Goal: Information Seeking & Learning: Learn about a topic

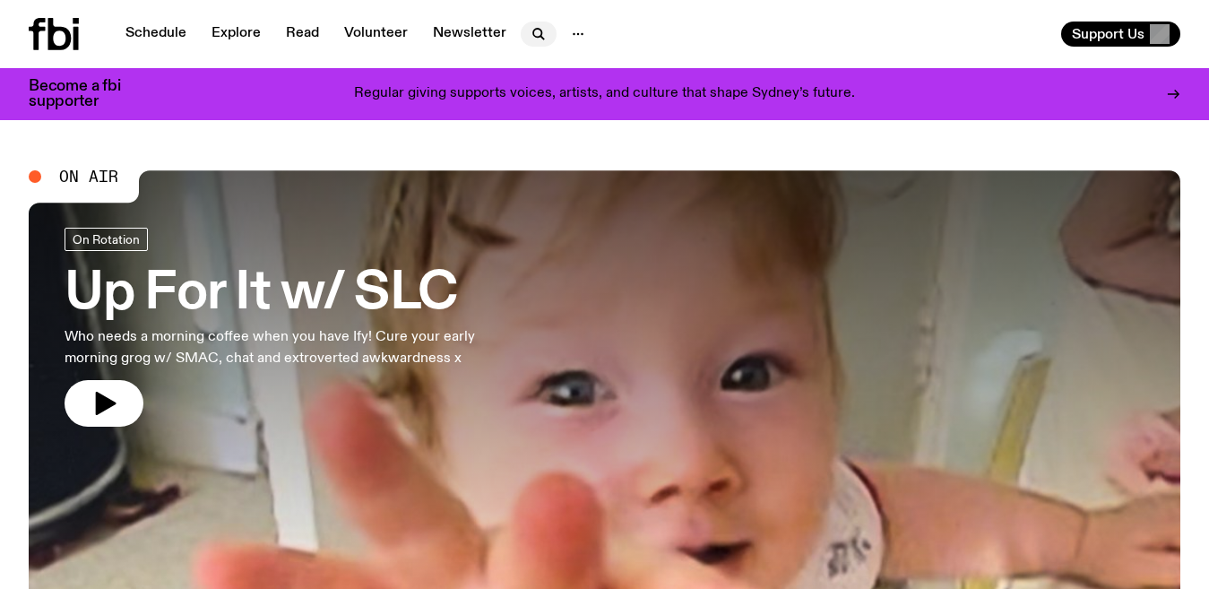
click at [535, 34] on icon "button" at bounding box center [539, 34] width 22 height 22
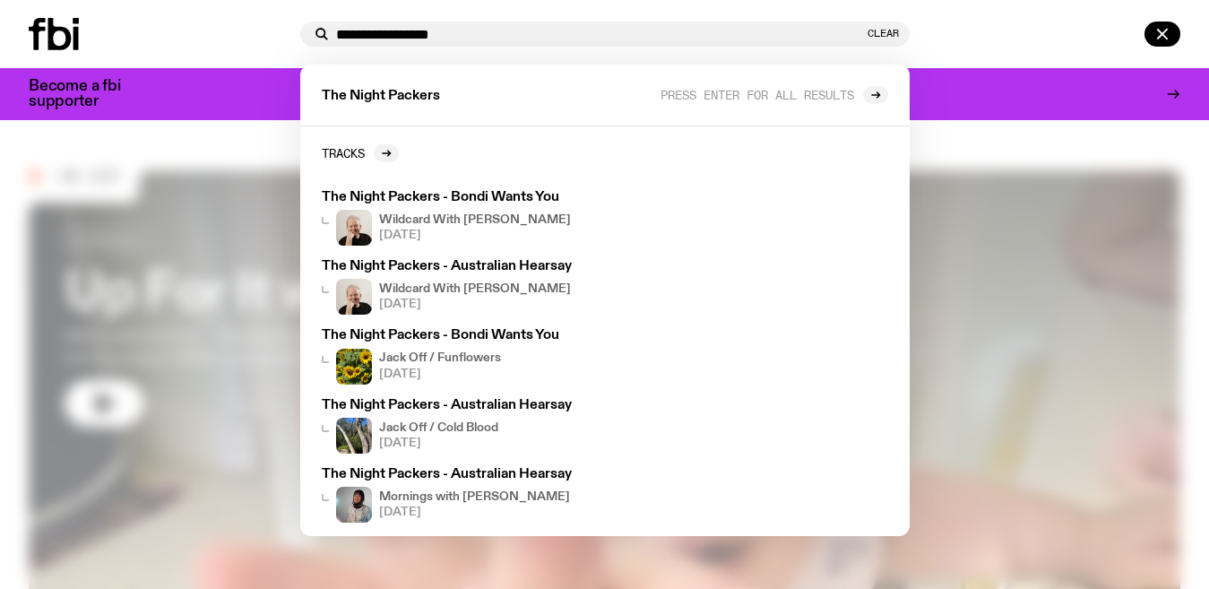
type input "**********"
click at [67, 38] on icon at bounding box center [59, 34] width 23 height 32
click at [1043, 29] on div at bounding box center [1049, 34] width 264 height 25
click at [1173, 30] on button "button" at bounding box center [1163, 34] width 36 height 25
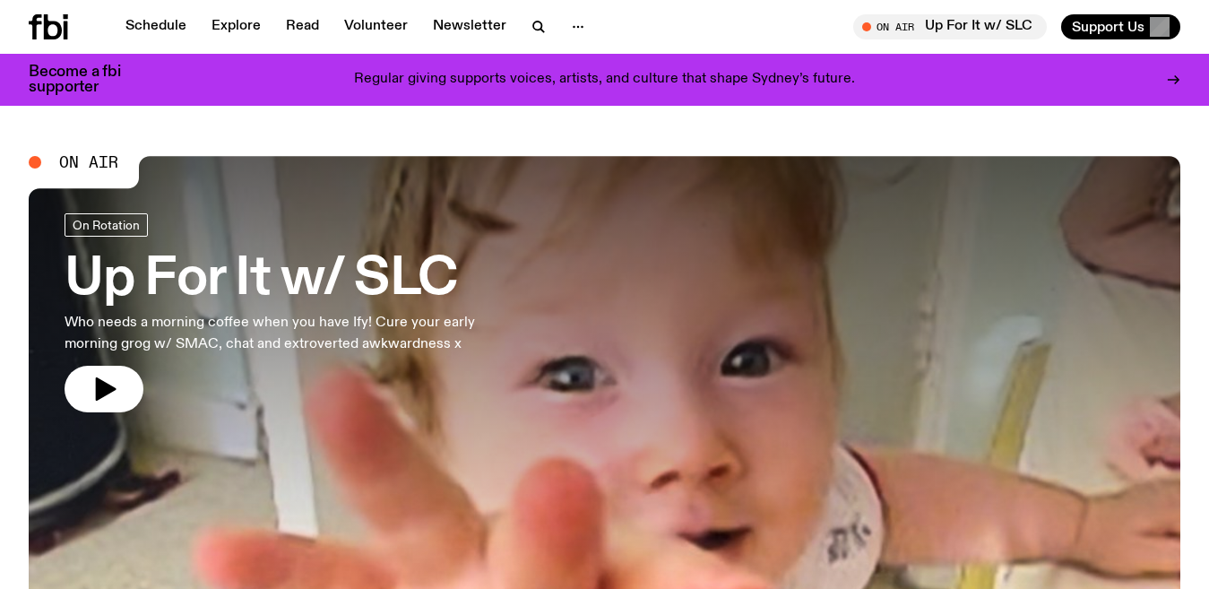
scroll to position [501, 0]
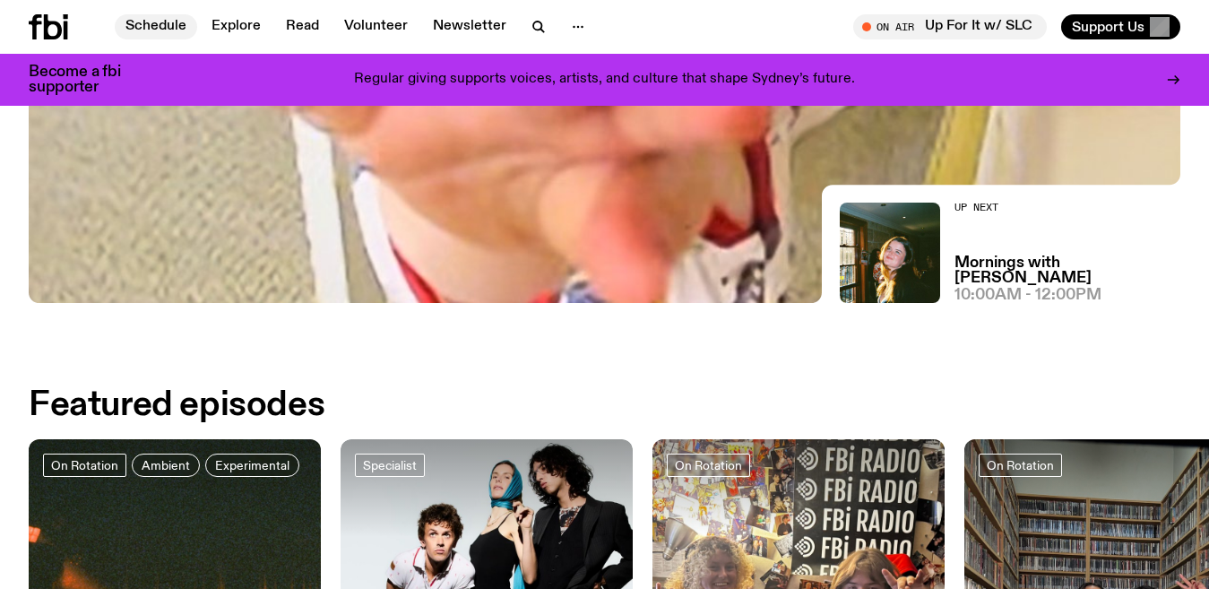
click at [158, 19] on link "Schedule" at bounding box center [156, 26] width 82 height 25
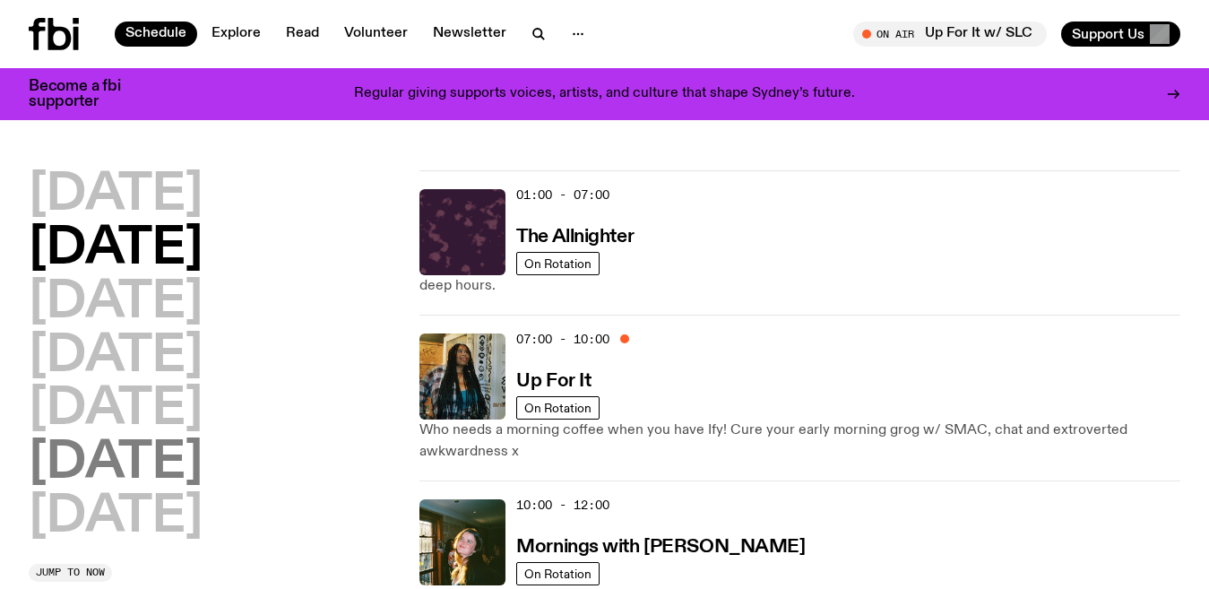
click at [203, 450] on h2 "[DATE]" at bounding box center [116, 463] width 174 height 50
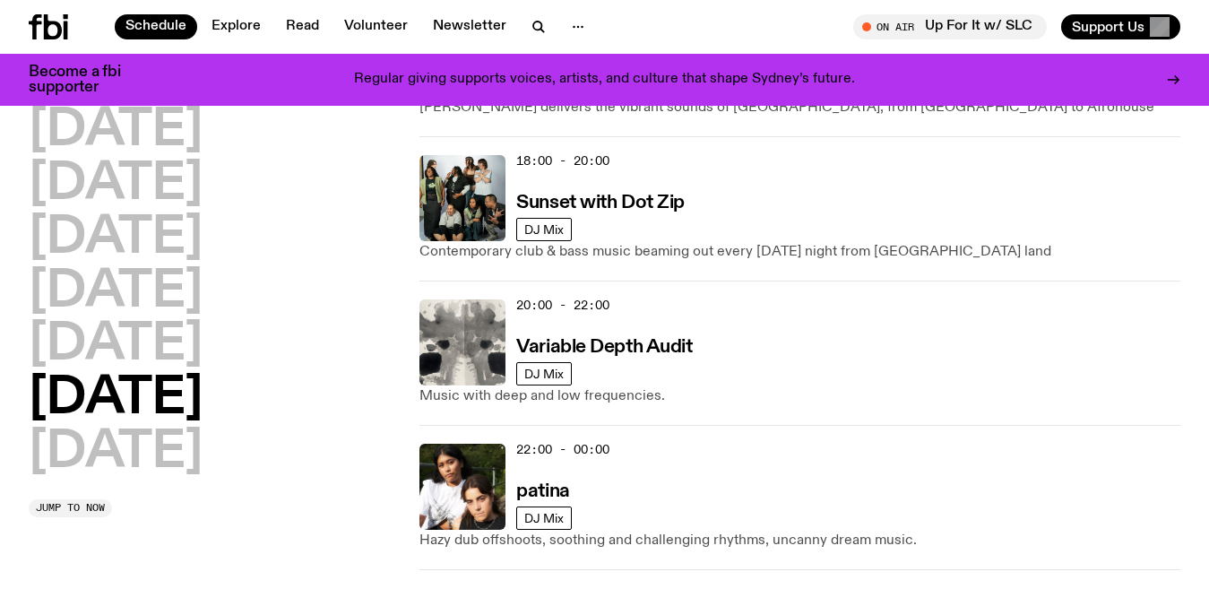
scroll to position [1331, 0]
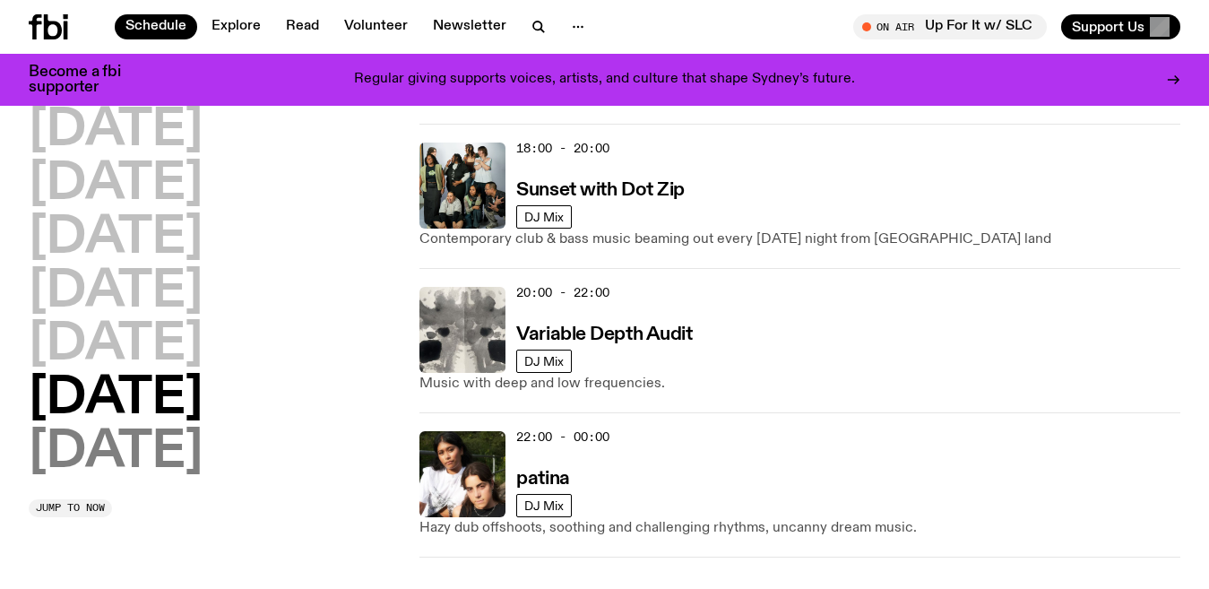
click at [155, 453] on h2 "[DATE]" at bounding box center [116, 453] width 174 height 50
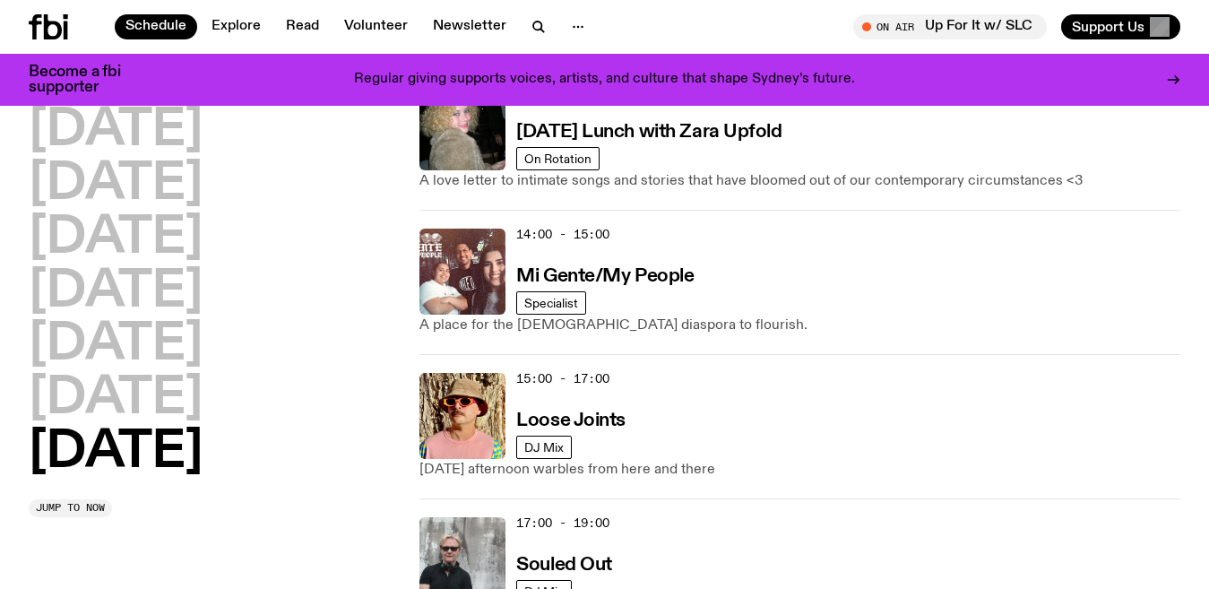
scroll to position [1004, 0]
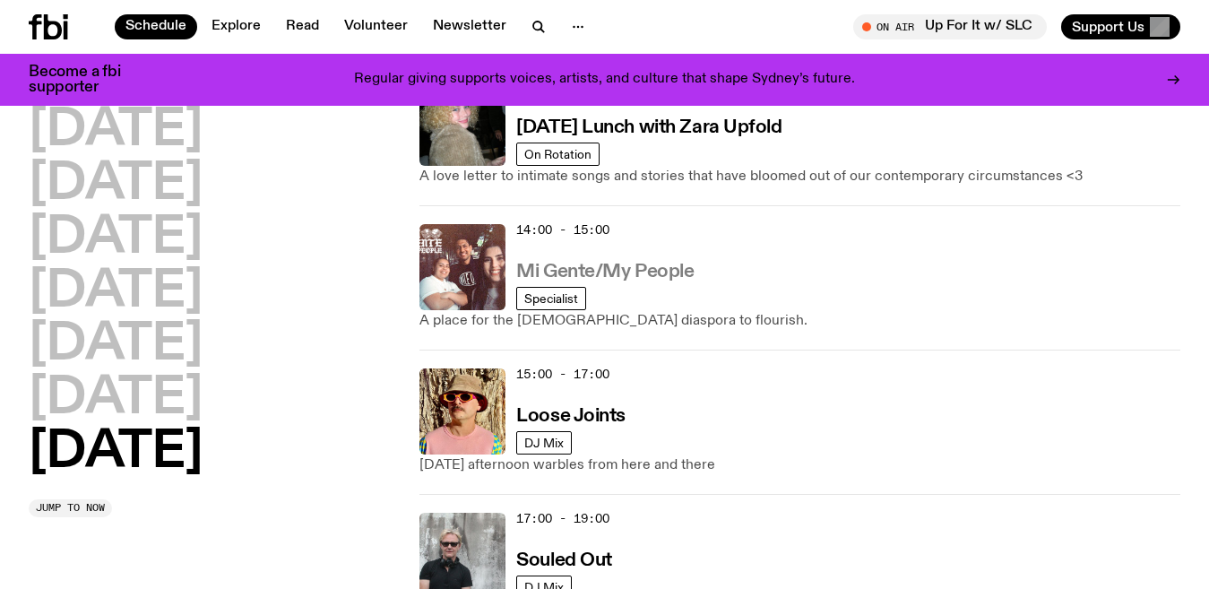
click at [676, 273] on h3 "Mi Gente/My People" at bounding box center [604, 272] width 177 height 19
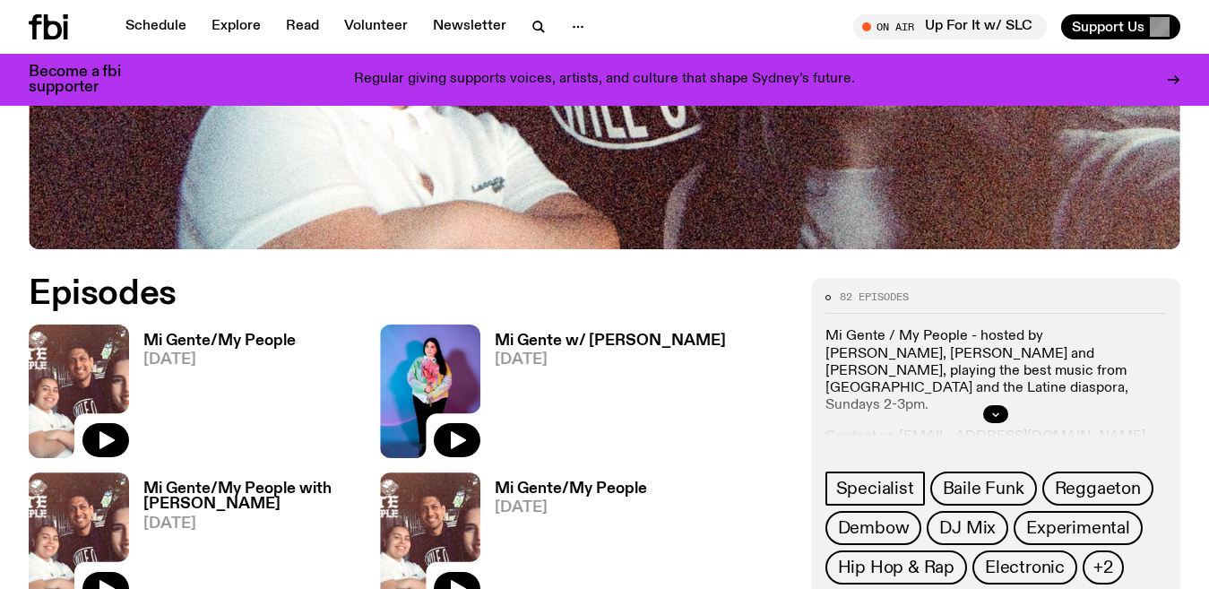
scroll to position [722, 0]
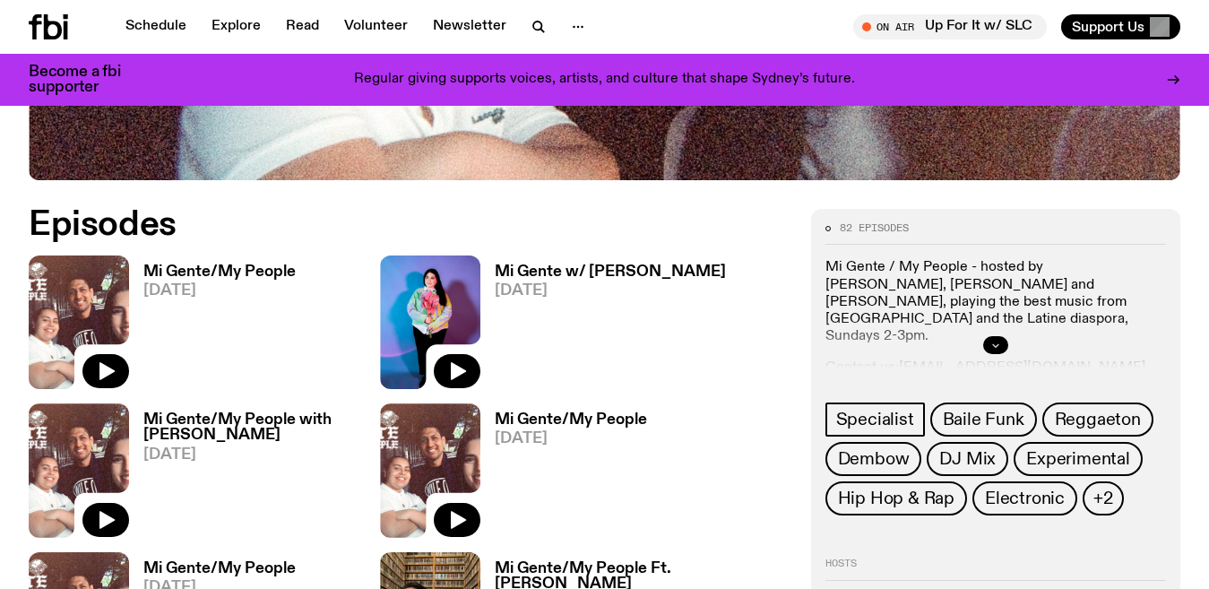
click at [996, 348] on icon "button" at bounding box center [995, 345] width 11 height 11
